Goal: Information Seeking & Learning: Learn about a topic

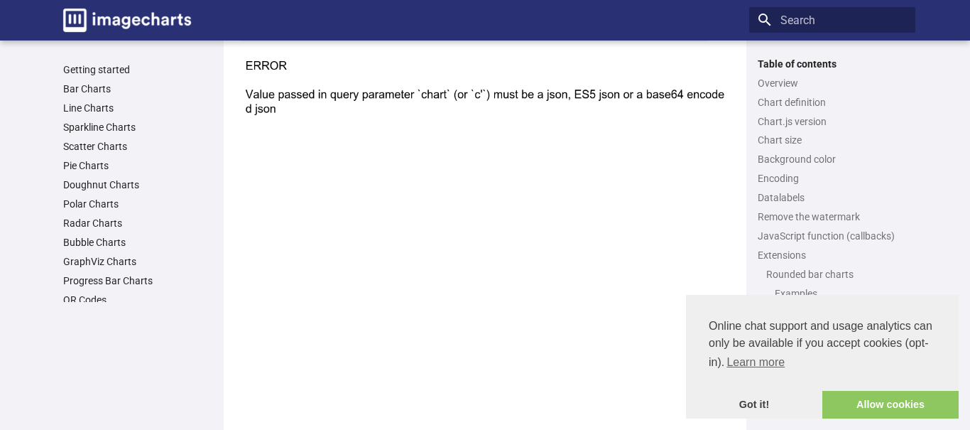
scroll to position [5325, 0]
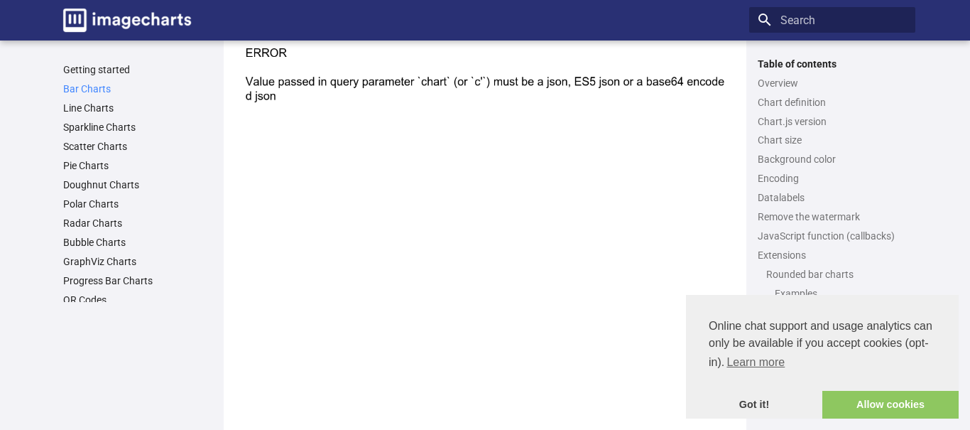
click at [84, 86] on link "Bar Charts" at bounding box center [137, 88] width 149 height 13
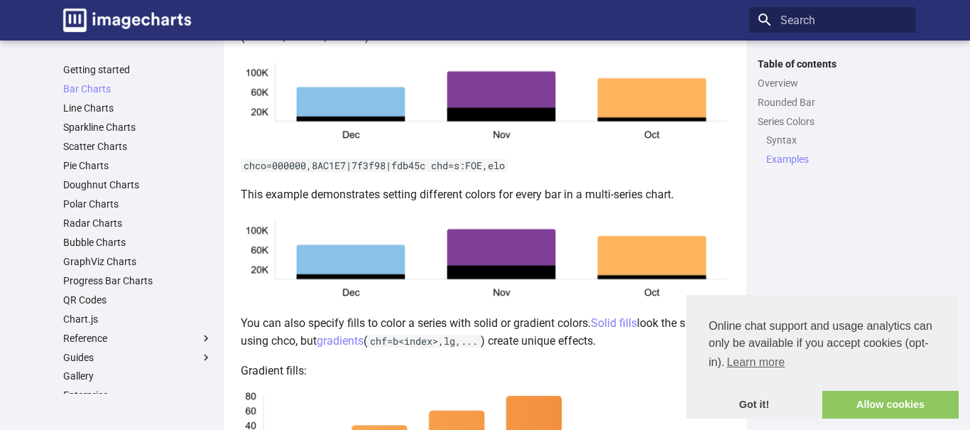
scroll to position [2902, 0]
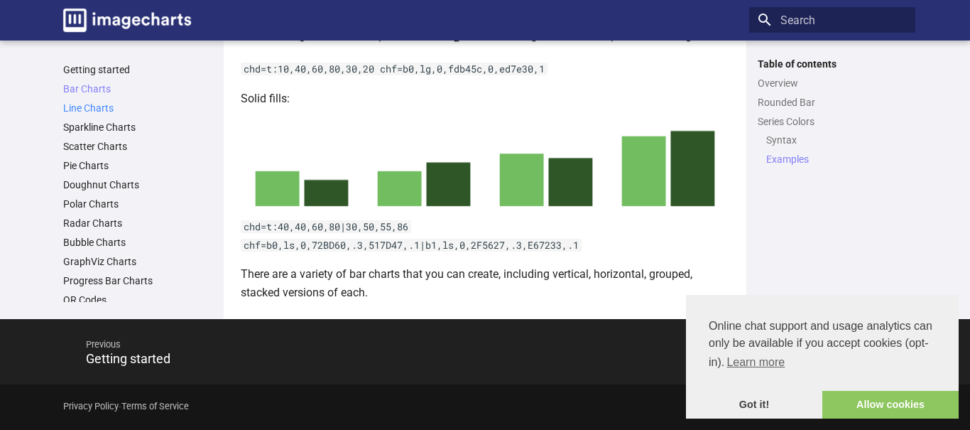
click at [82, 109] on link "Line Charts" at bounding box center [137, 108] width 149 height 13
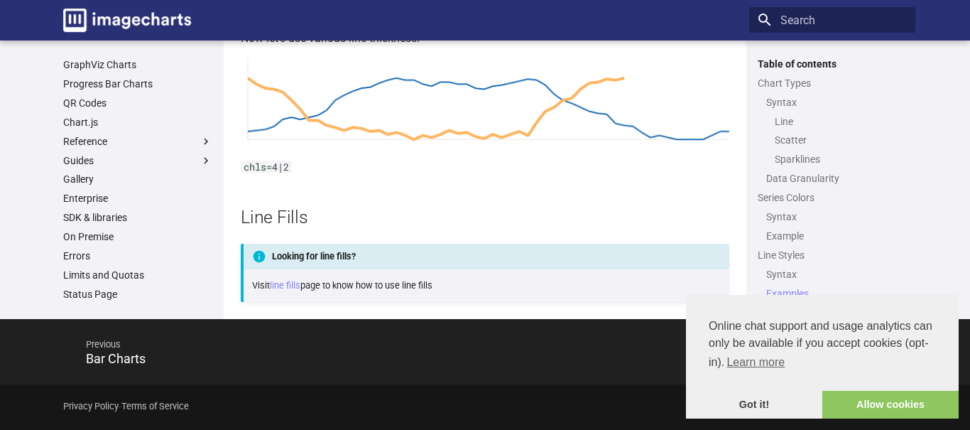
scroll to position [185, 0]
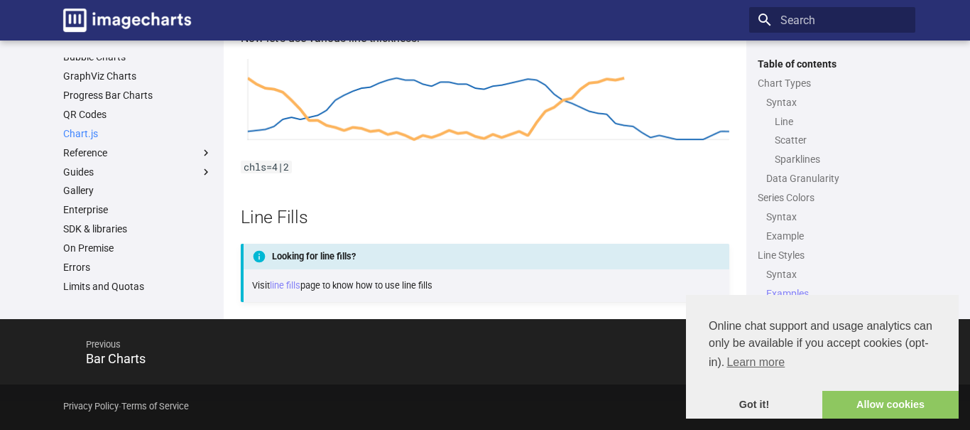
click at [80, 131] on link "Chart.js" at bounding box center [137, 133] width 149 height 13
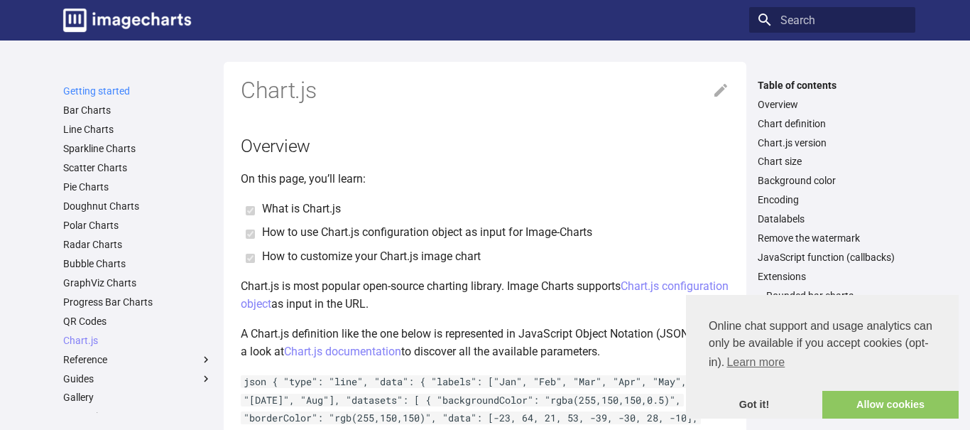
click at [84, 91] on link "Getting started" at bounding box center [137, 91] width 149 height 13
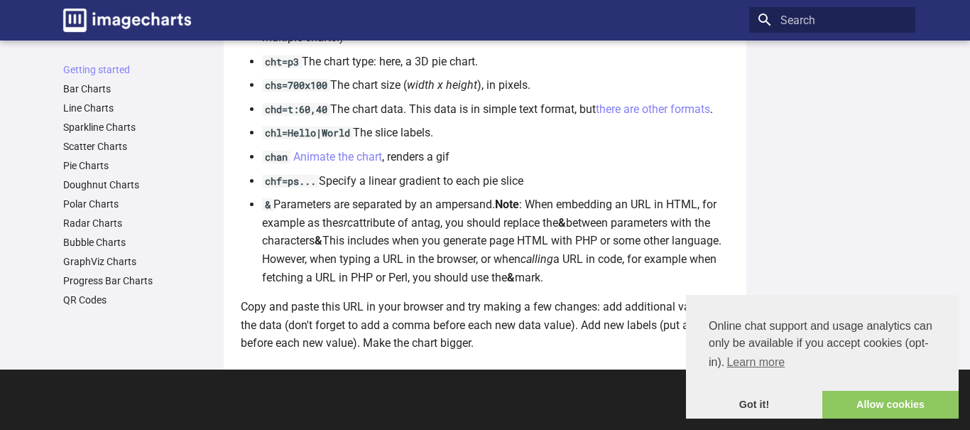
scroll to position [1087, 0]
